Goal: Navigation & Orientation: Find specific page/section

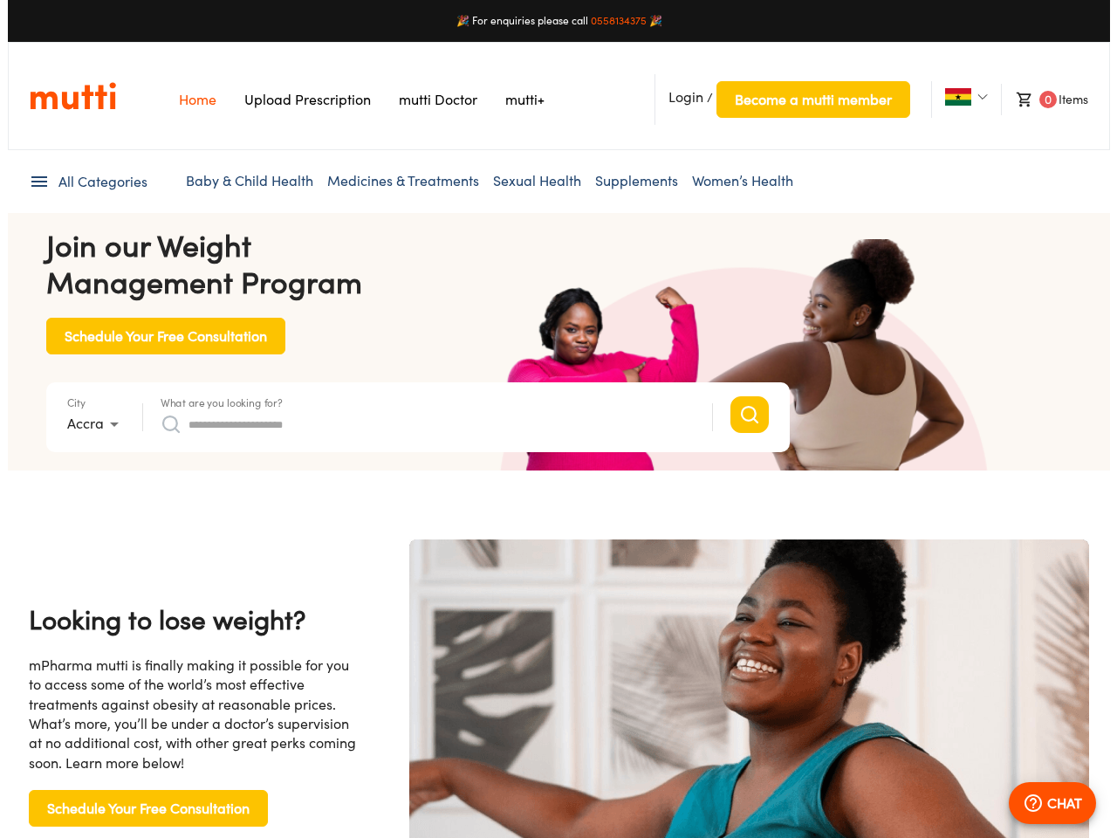
scroll to position [0, 454]
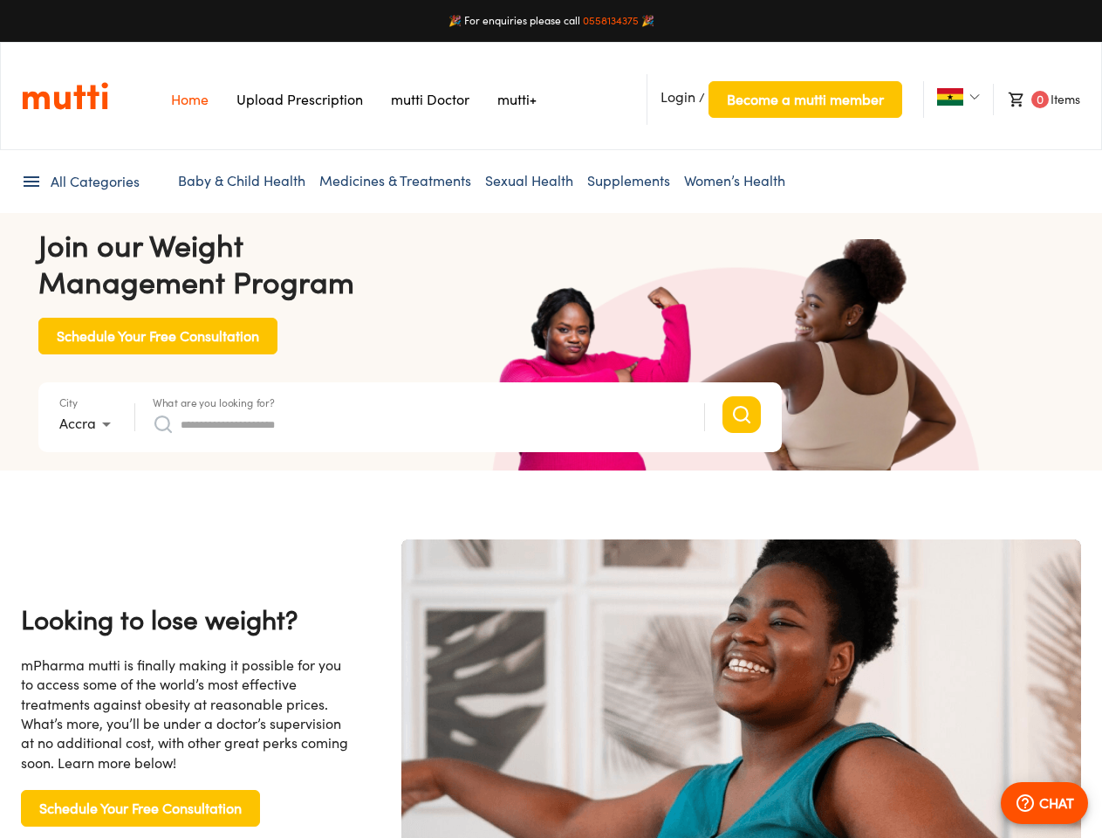
click at [678, 97] on span "Login" at bounding box center [678, 96] width 35 height 17
click at [805, 99] on span "Become a mutti member" at bounding box center [805, 99] width 157 height 24
click at [950, 97] on img at bounding box center [950, 96] width 26 height 17
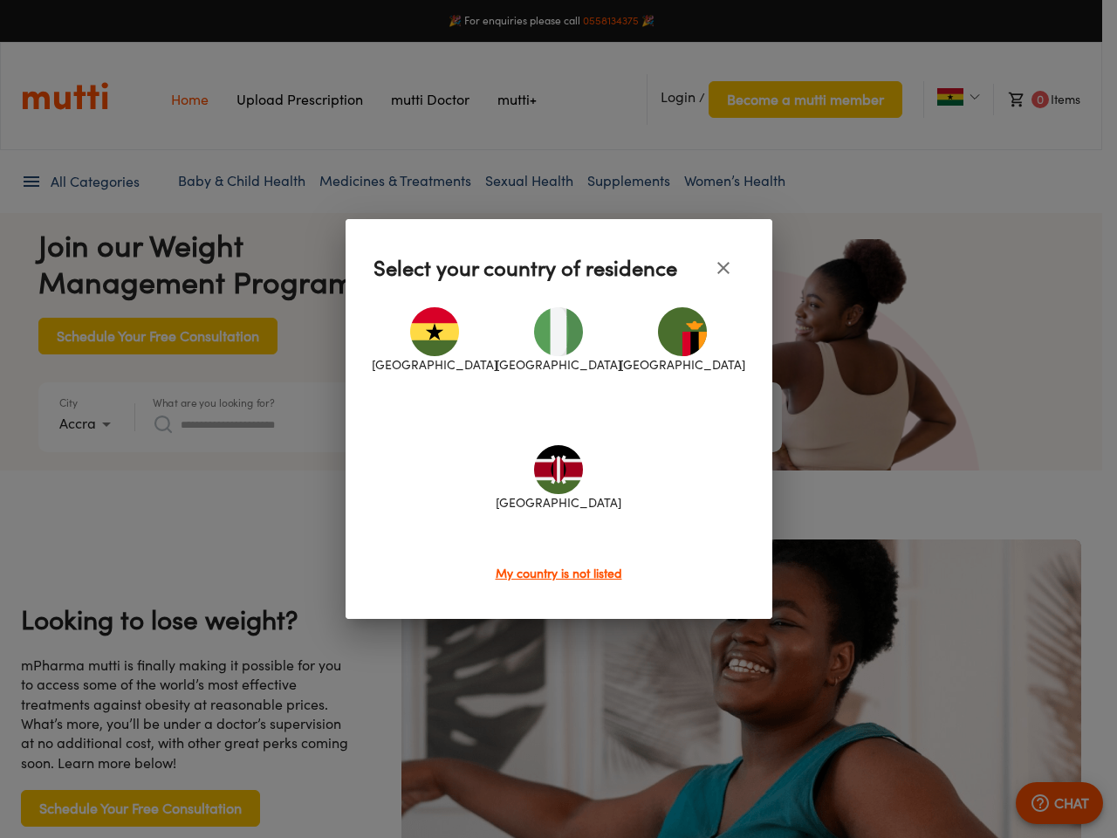
click at [1036, 99] on div at bounding box center [558, 419] width 1117 height 838
click at [79, 182] on div at bounding box center [558, 419] width 1117 height 838
click at [88, 424] on div at bounding box center [558, 419] width 1117 height 838
click at [214, 402] on div at bounding box center [558, 419] width 1117 height 838
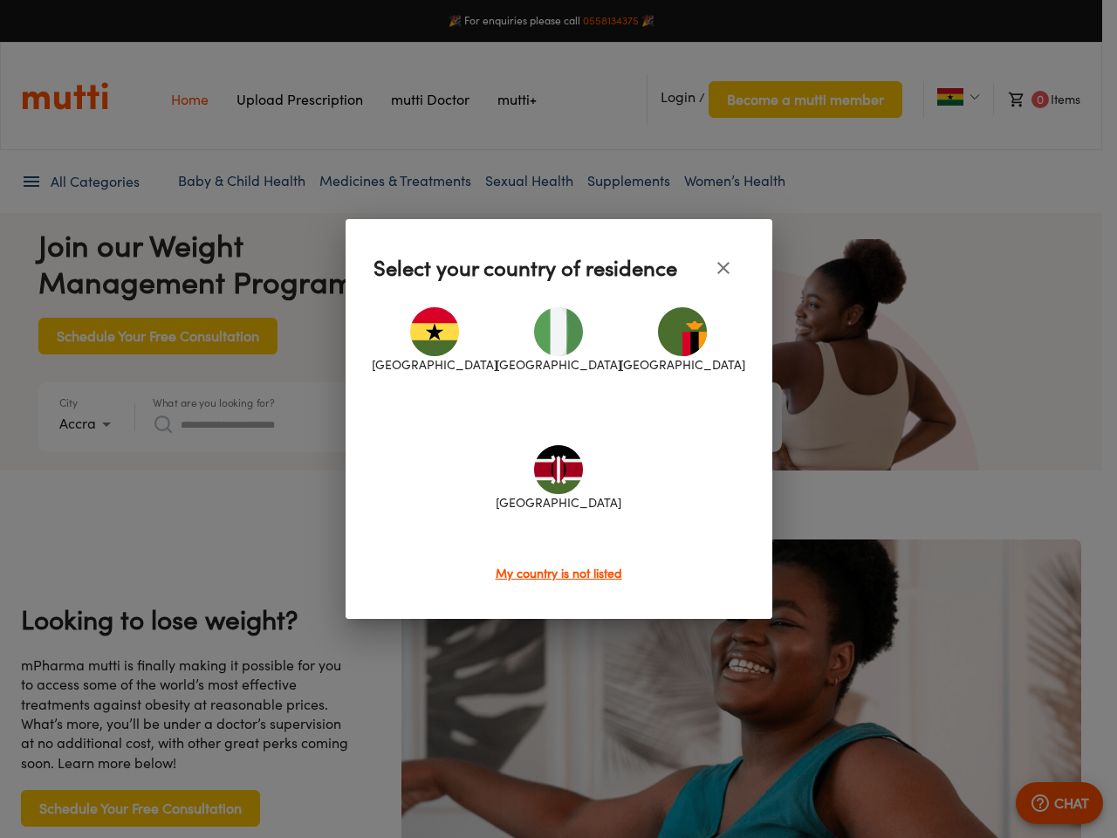
click at [420, 424] on div "[GEOGRAPHIC_DATA] [GEOGRAPHIC_DATA] [GEOGRAPHIC_DATA] [GEOGRAPHIC_DATA]" at bounding box center [559, 426] width 371 height 275
click at [1045, 803] on div at bounding box center [558, 419] width 1117 height 838
